Goal: Task Accomplishment & Management: Use online tool/utility

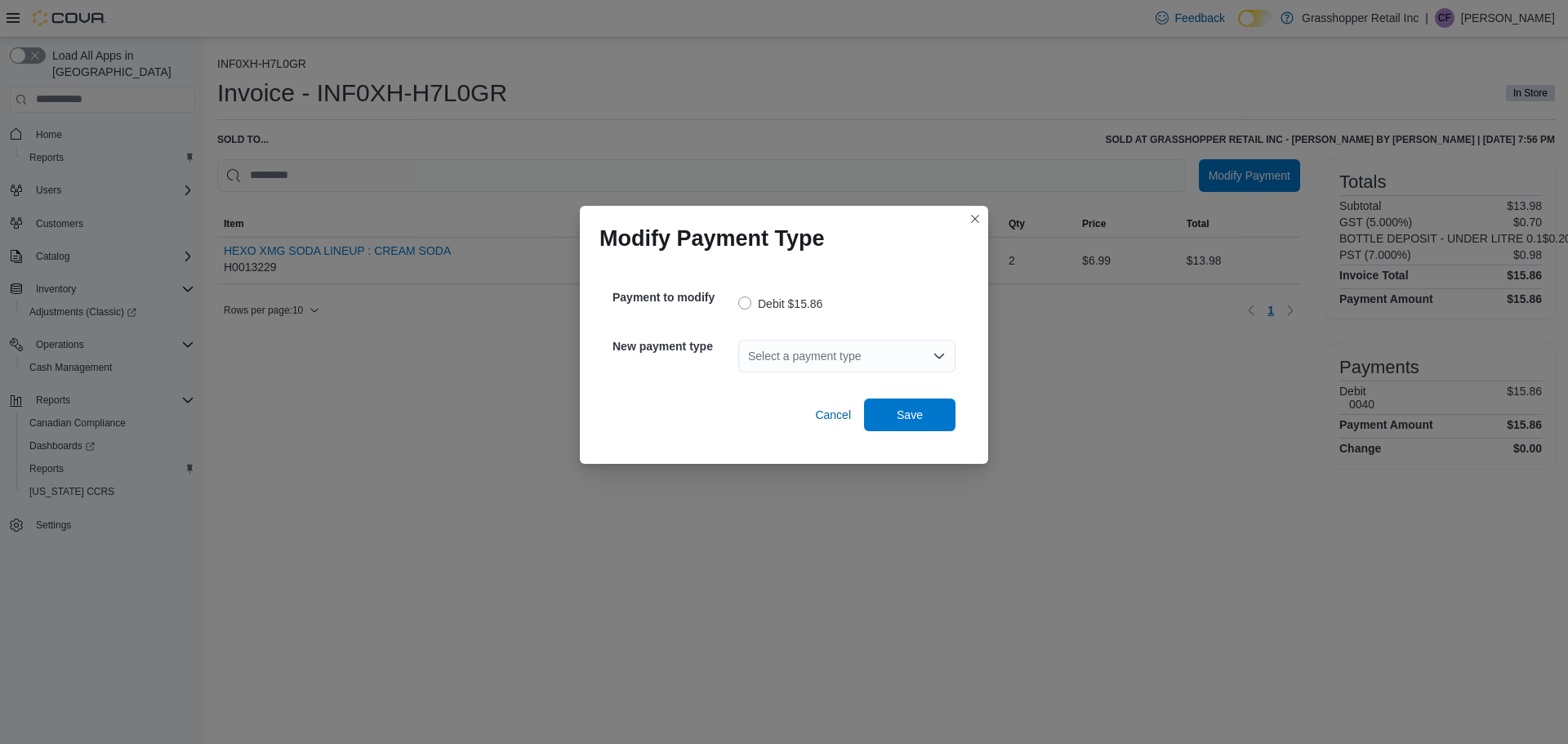
click at [829, 358] on div "Select a payment type" at bounding box center [847, 356] width 218 height 33
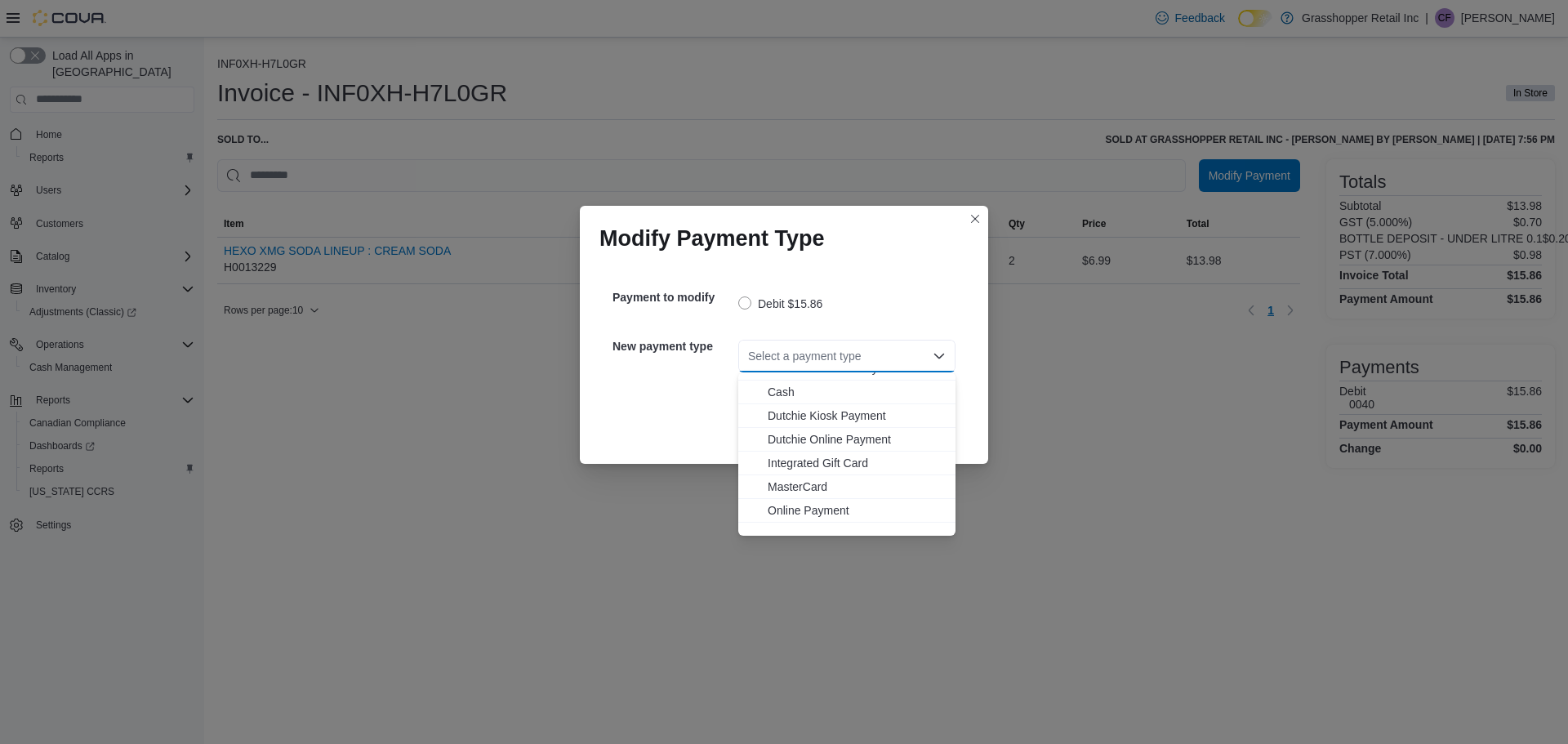
scroll to position [97, 0]
click at [781, 524] on span "Visa" at bounding box center [857, 524] width 178 height 16
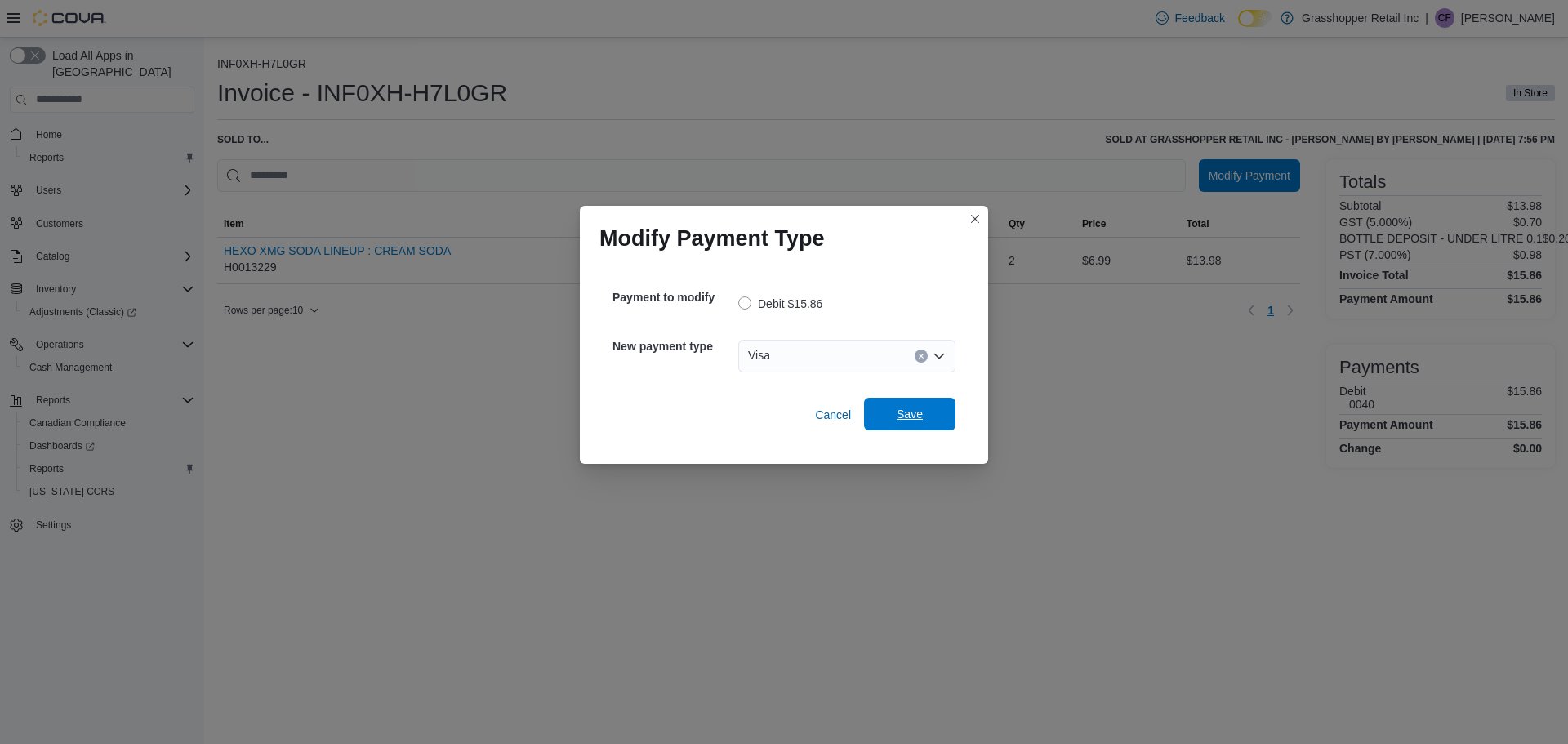
click at [910, 419] on span "Save" at bounding box center [910, 414] width 26 height 16
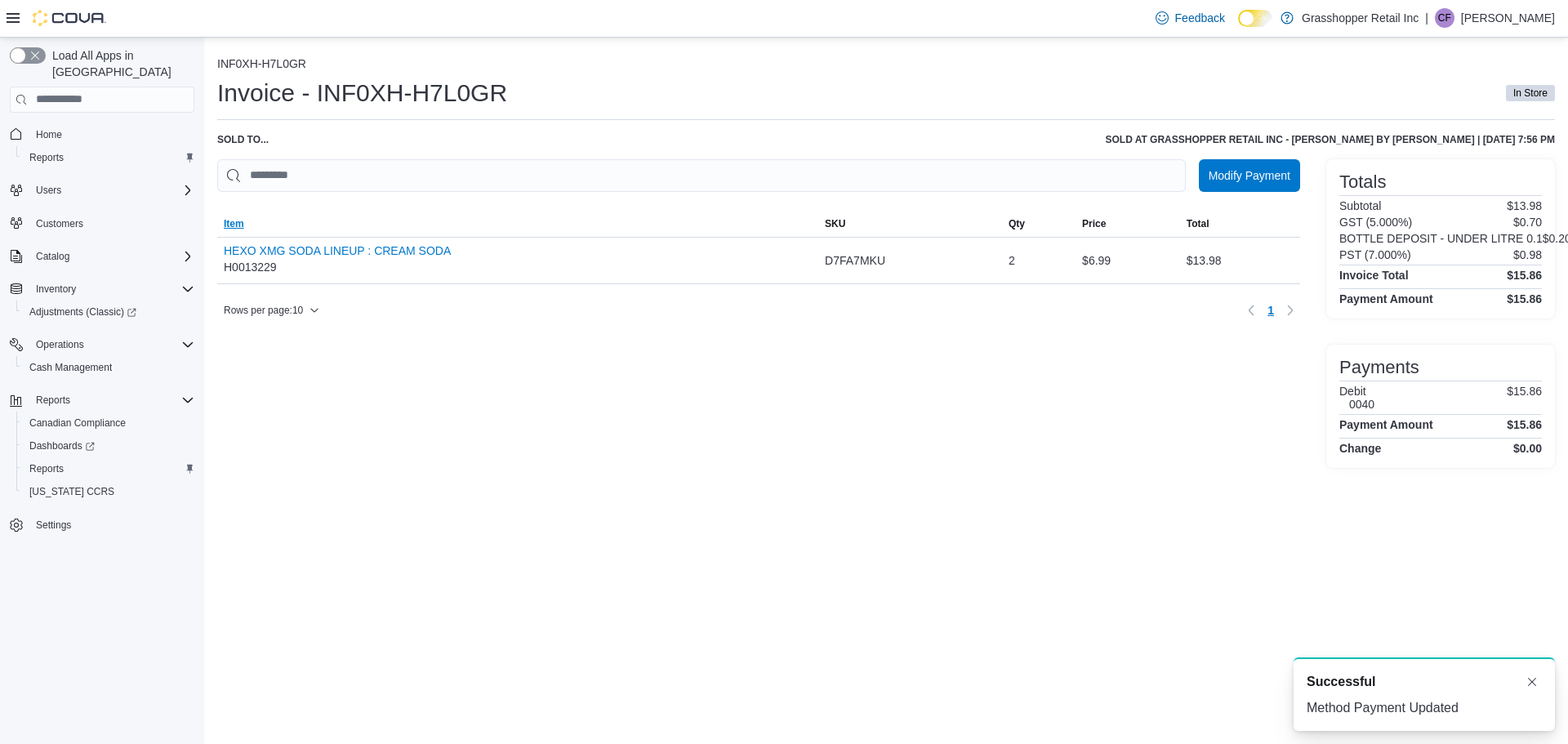
scroll to position [0, 0]
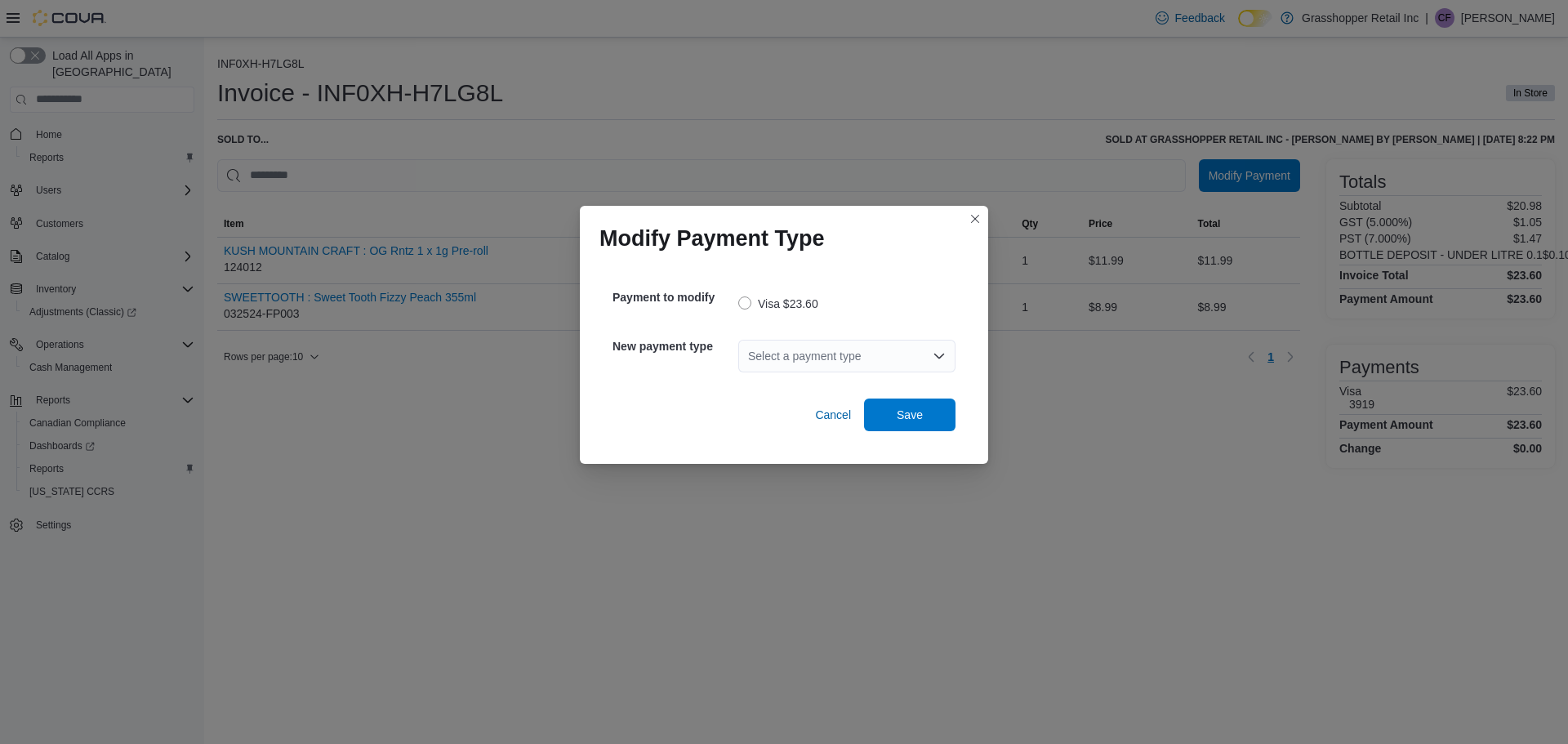
click at [835, 354] on div "Select a payment type" at bounding box center [847, 356] width 218 height 33
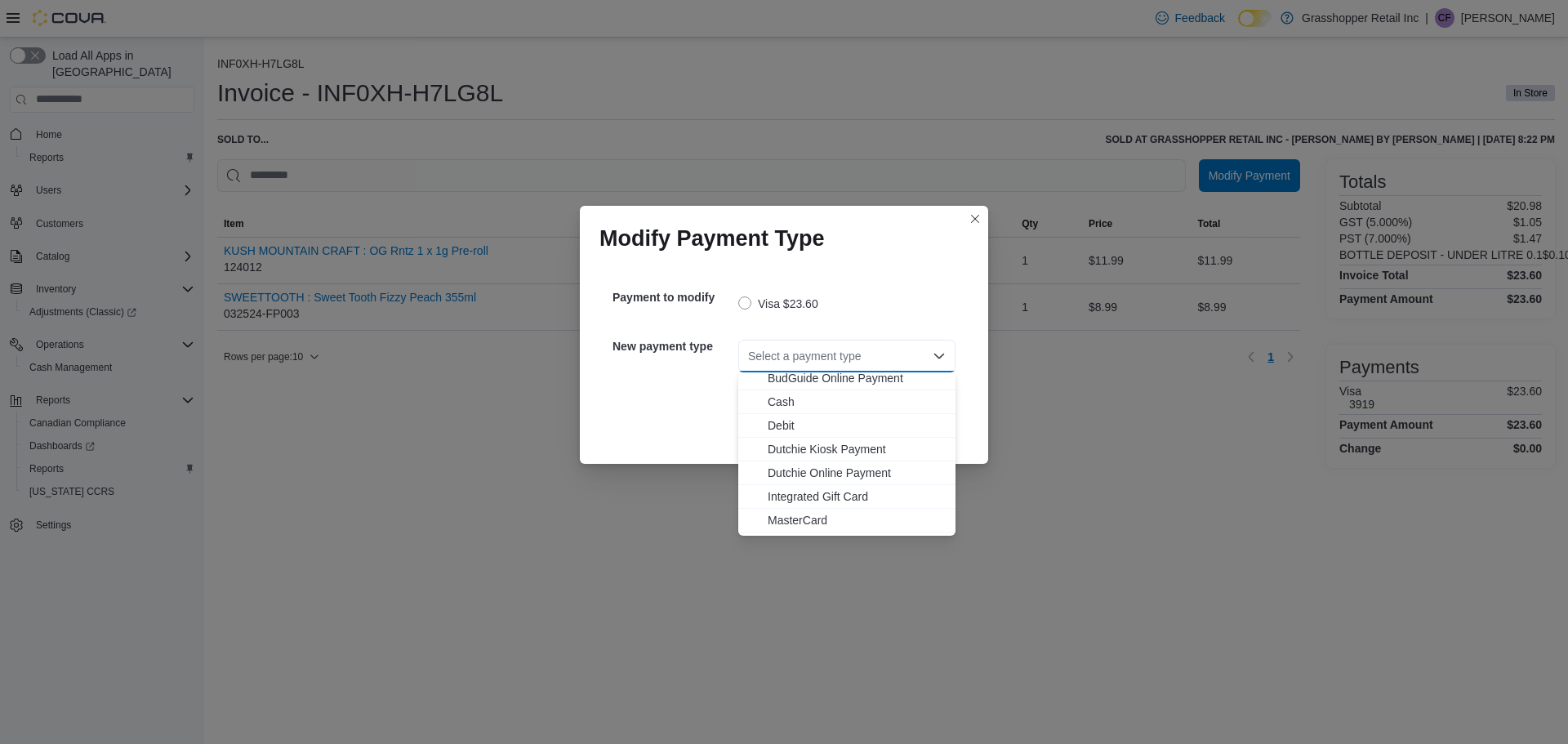
scroll to position [82, 0]
click at [808, 489] on span "MasterCard" at bounding box center [857, 492] width 178 height 16
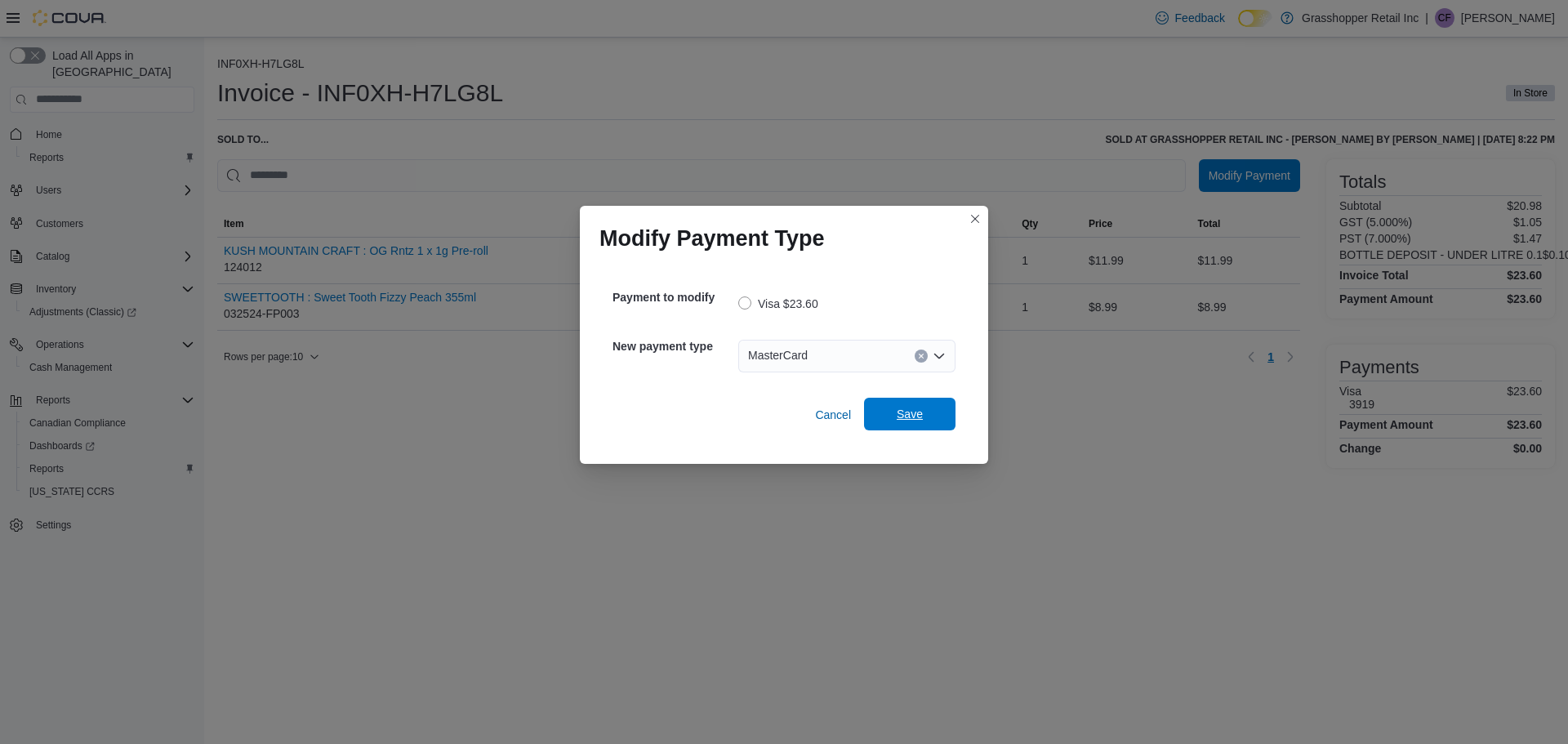
click at [918, 416] on span "Save" at bounding box center [910, 414] width 26 height 16
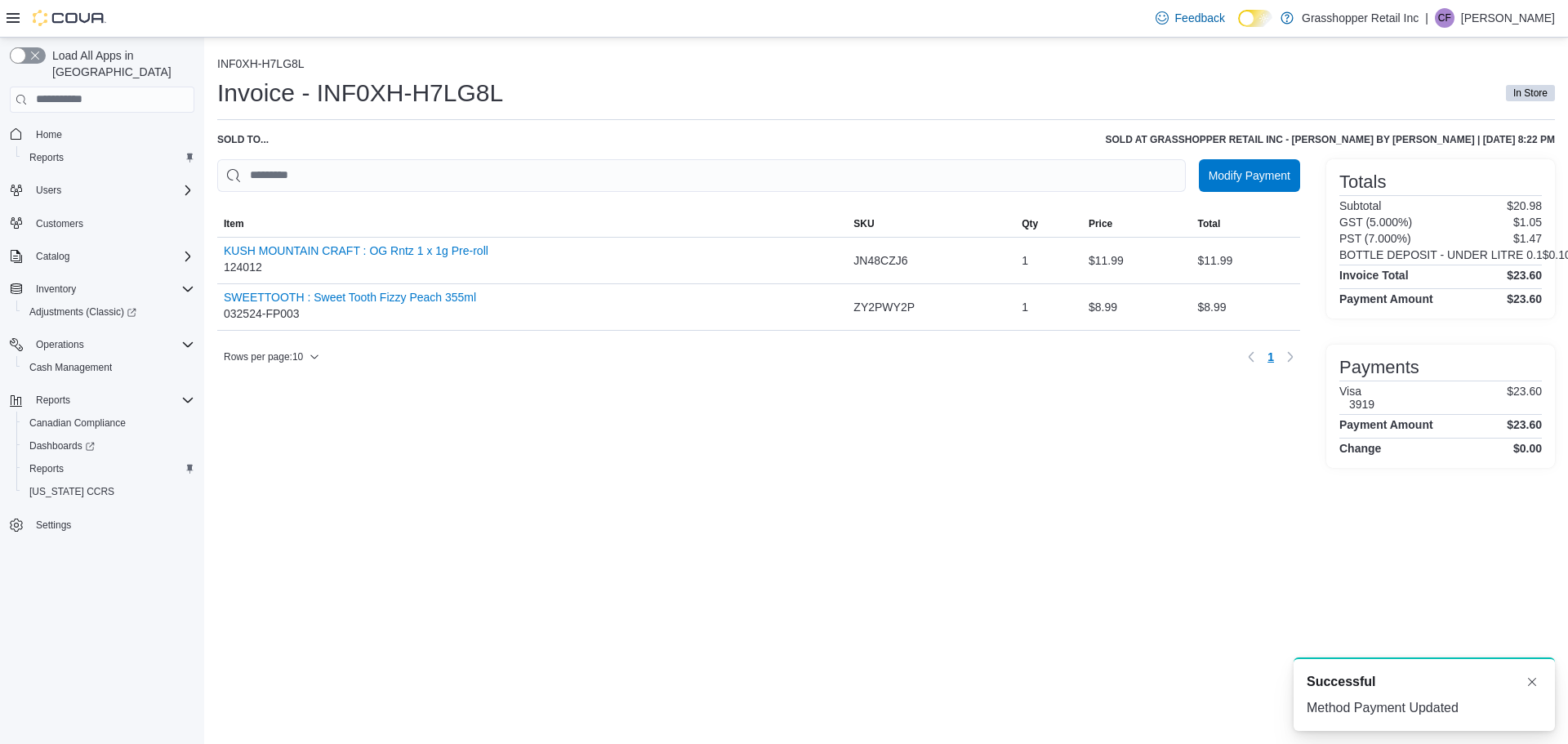
scroll to position [0, 0]
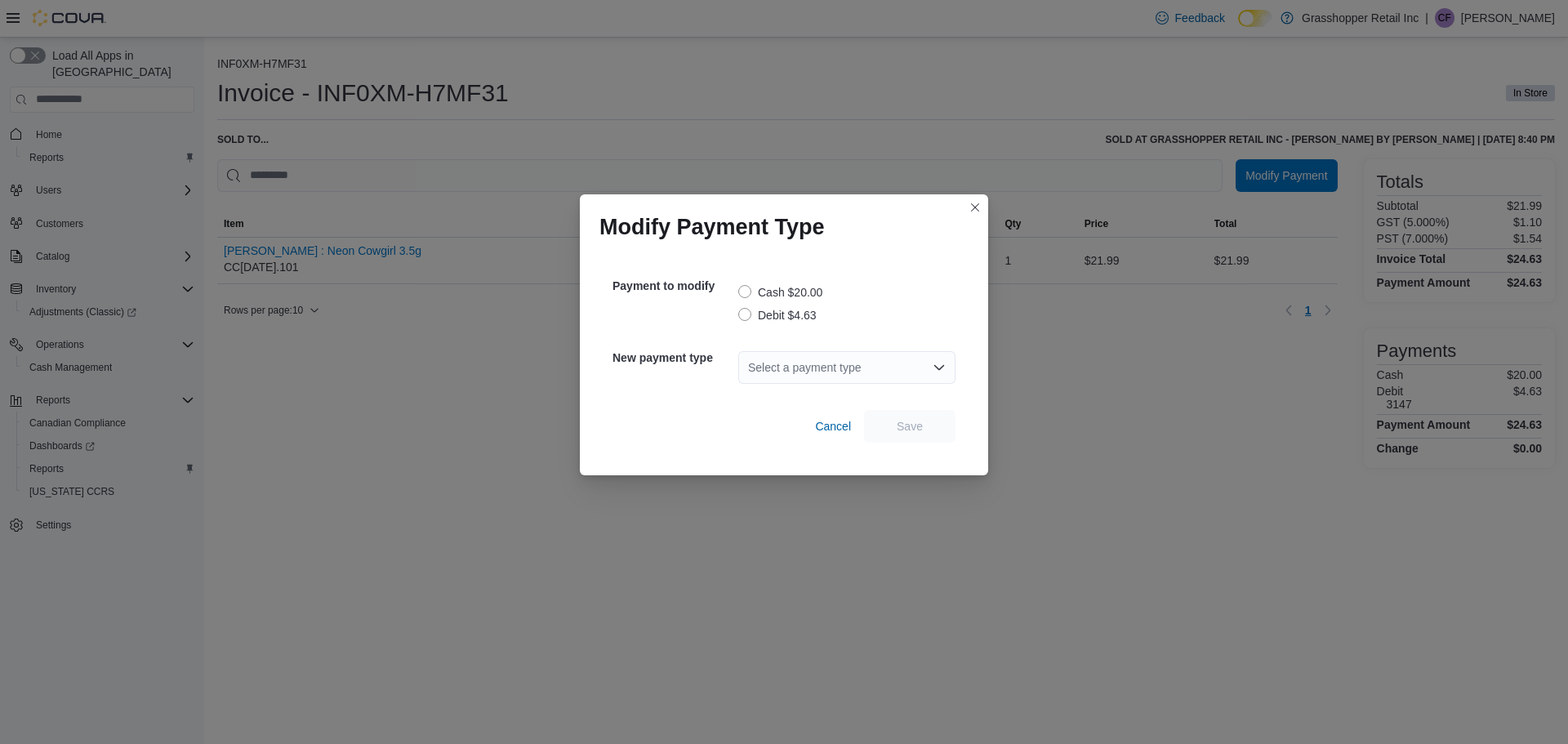
click at [747, 312] on label "Debit $4.63" at bounding box center [778, 316] width 78 height 20
click at [805, 370] on div "Select a payment type" at bounding box center [847, 368] width 218 height 33
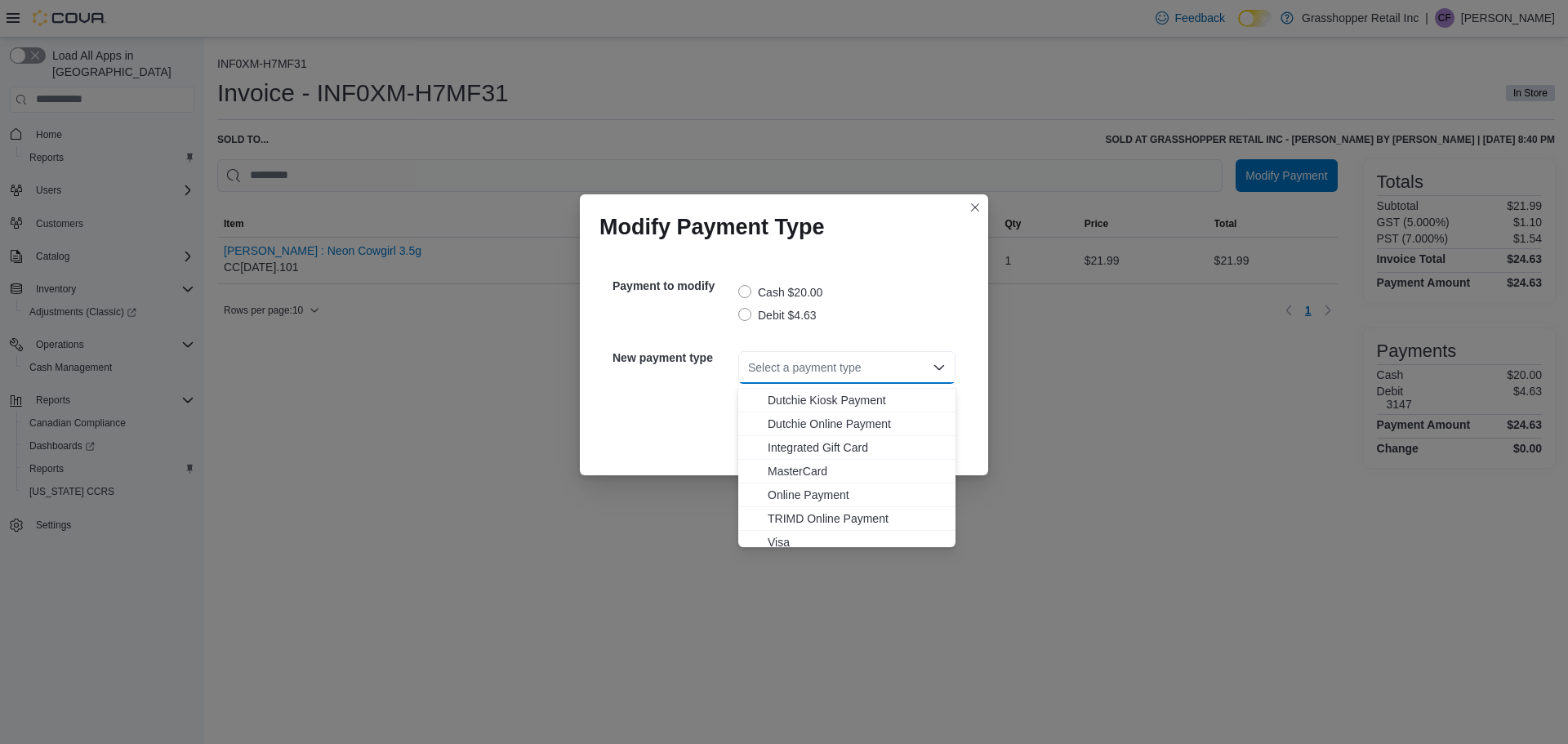
scroll to position [97, 0]
click at [813, 467] on span "MasterCard" at bounding box center [857, 464] width 178 height 16
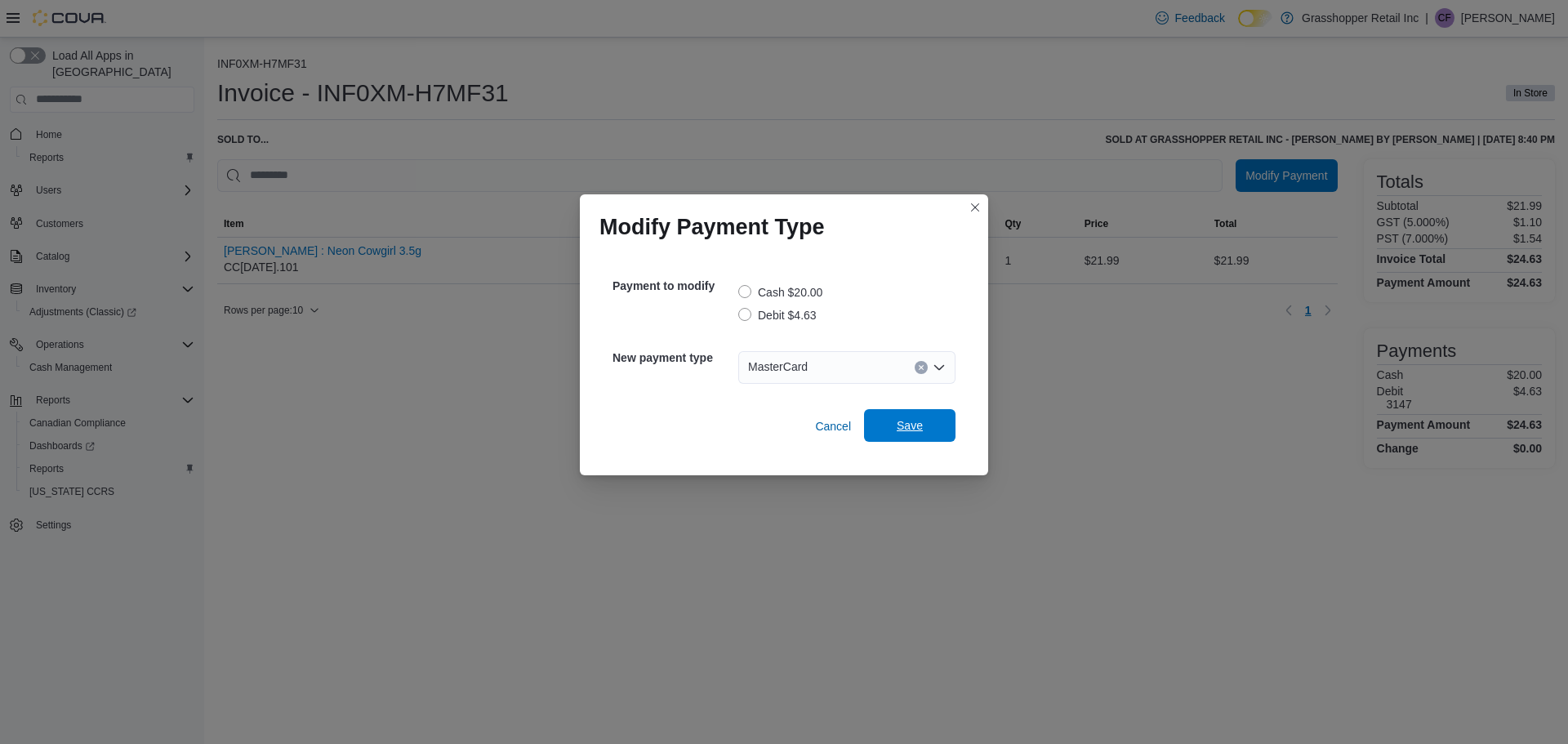
click at [898, 422] on span "Save" at bounding box center [910, 426] width 26 height 16
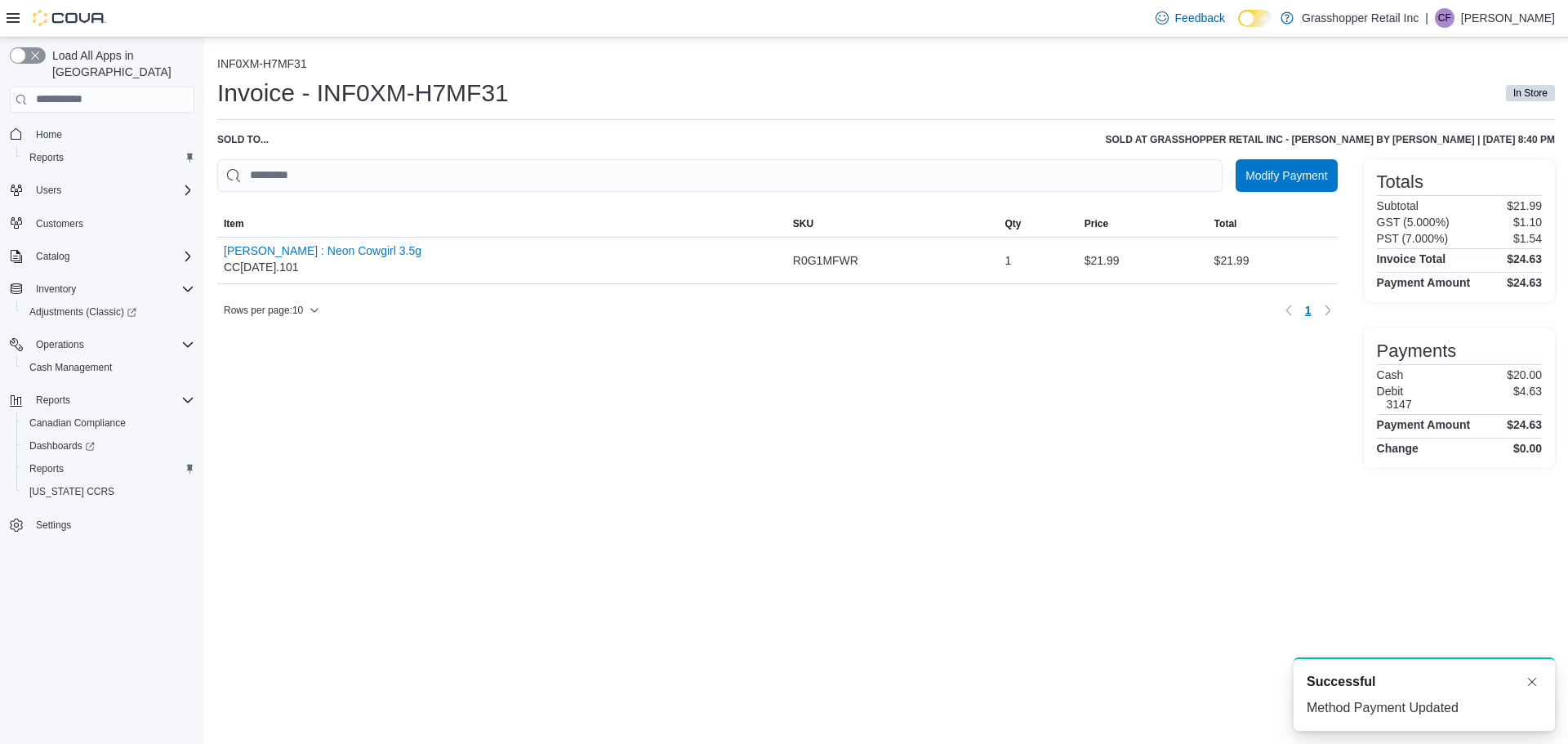
scroll to position [0, 0]
